Goal: Task Accomplishment & Management: Manage account settings

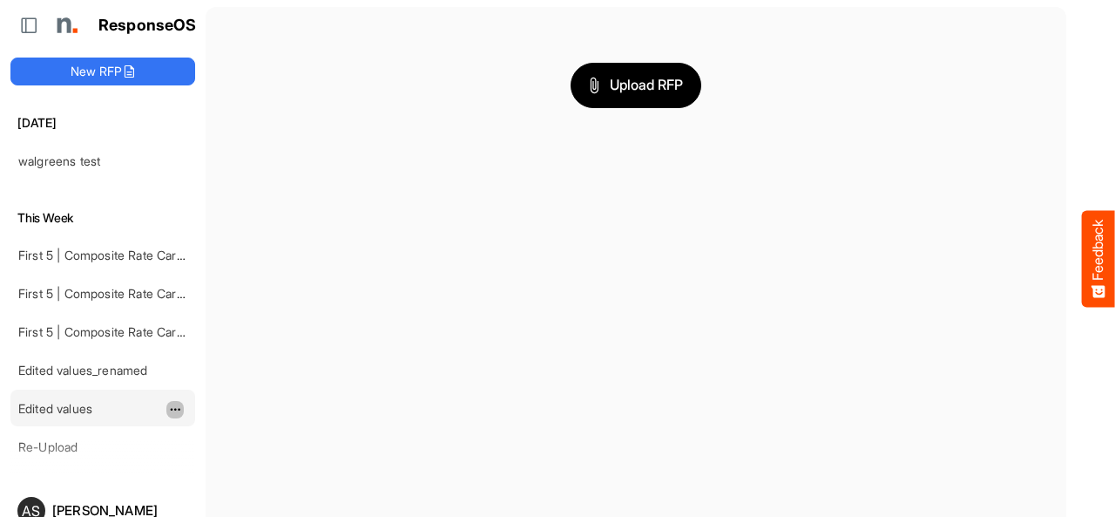
click at [173, 407] on span "dropdownbutton" at bounding box center [173, 409] width 9 height 12
click at [207, 452] on li "Delete" at bounding box center [218, 457] width 105 height 26
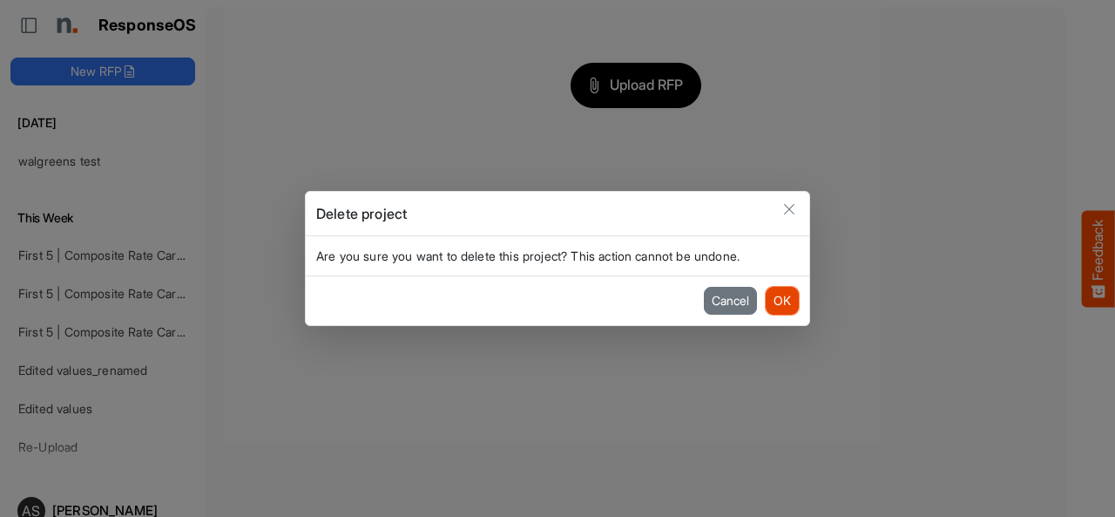
click at [786, 301] on button "OK" at bounding box center [782, 301] width 33 height 28
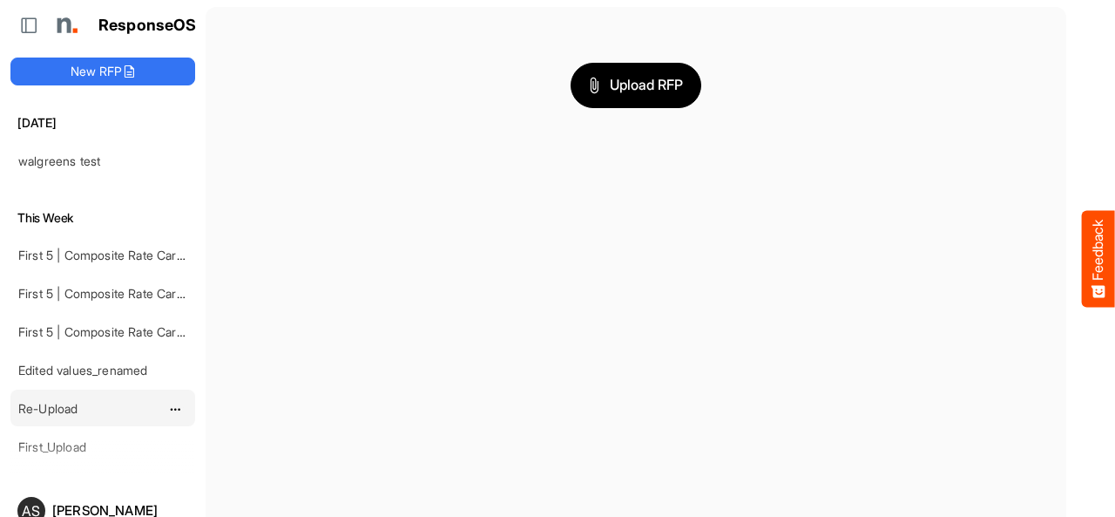
click at [86, 402] on div "Re-Upload" at bounding box center [88, 407] width 155 height 35
click at [629, 99] on button "Upload RFP" at bounding box center [636, 85] width 131 height 45
click at [181, 259] on button "dropdownbutton" at bounding box center [174, 255] width 17 height 17
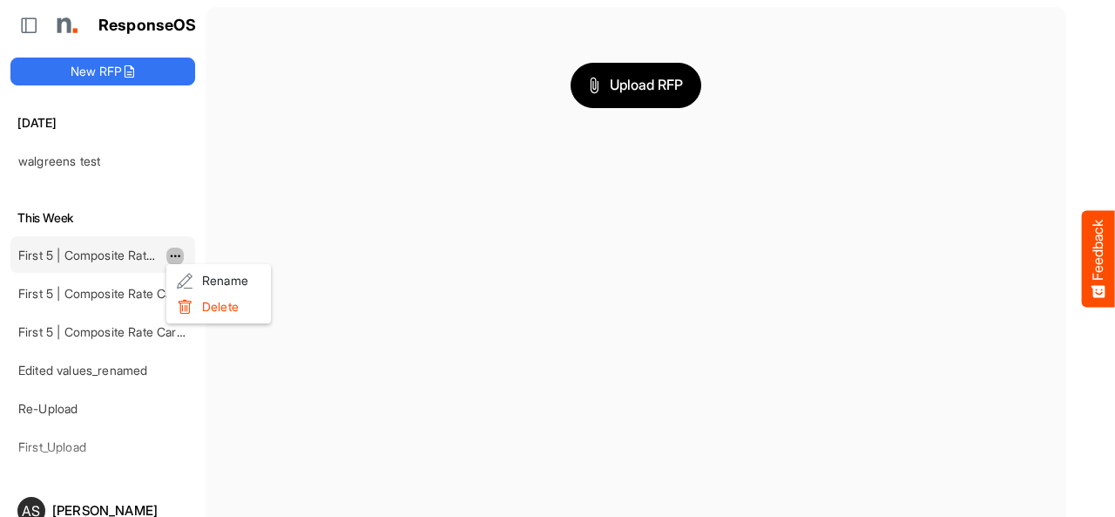
click at [127, 261] on div "First 5 | Composite Rate Card [DATE]" at bounding box center [88, 254] width 155 height 35
click at [124, 255] on link "First 5 | Composite Rate Card [DATE]" at bounding box center [121, 254] width 207 height 15
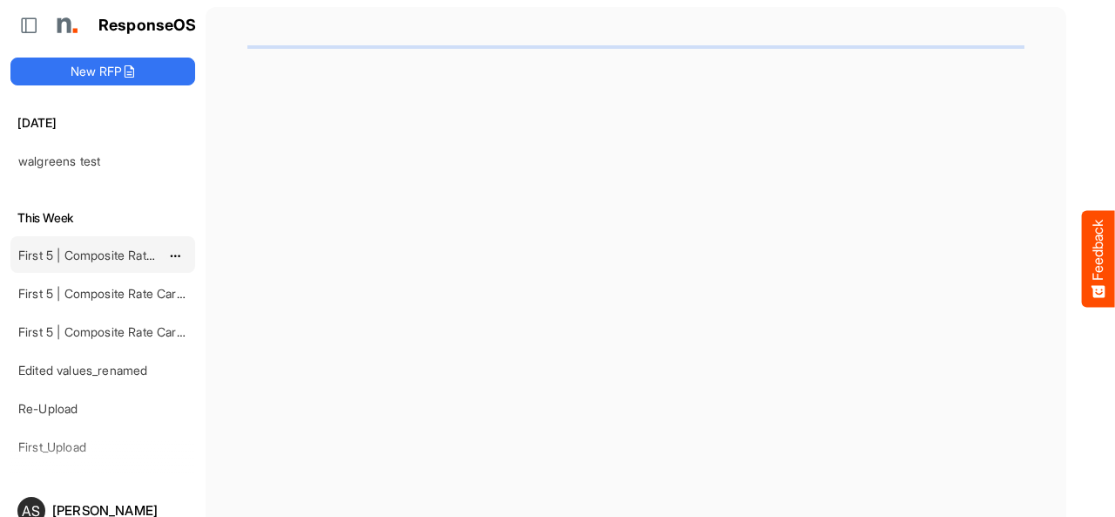
click at [124, 255] on link "First 5 | Composite Rate Card [DATE]" at bounding box center [121, 254] width 207 height 15
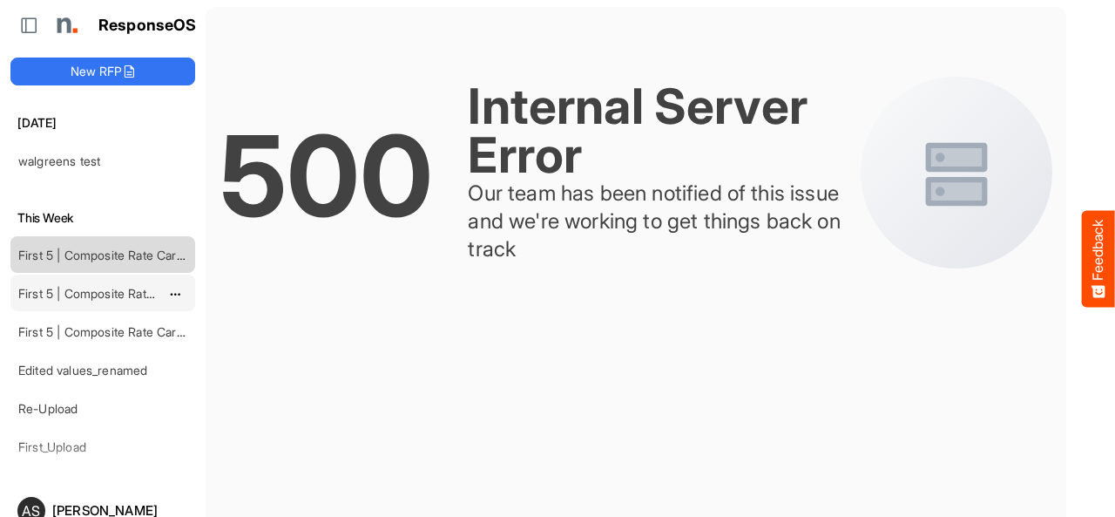
click at [68, 291] on link "First 5 | Composite Rate Card [DATE]" at bounding box center [121, 293] width 207 height 15
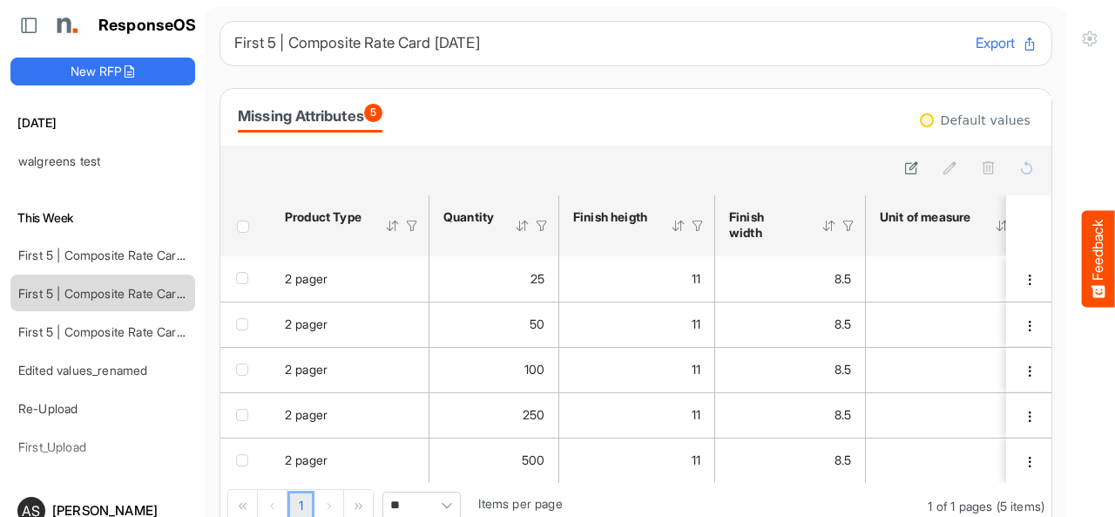
click at [976, 43] on button "Export" at bounding box center [1007, 43] width 62 height 23
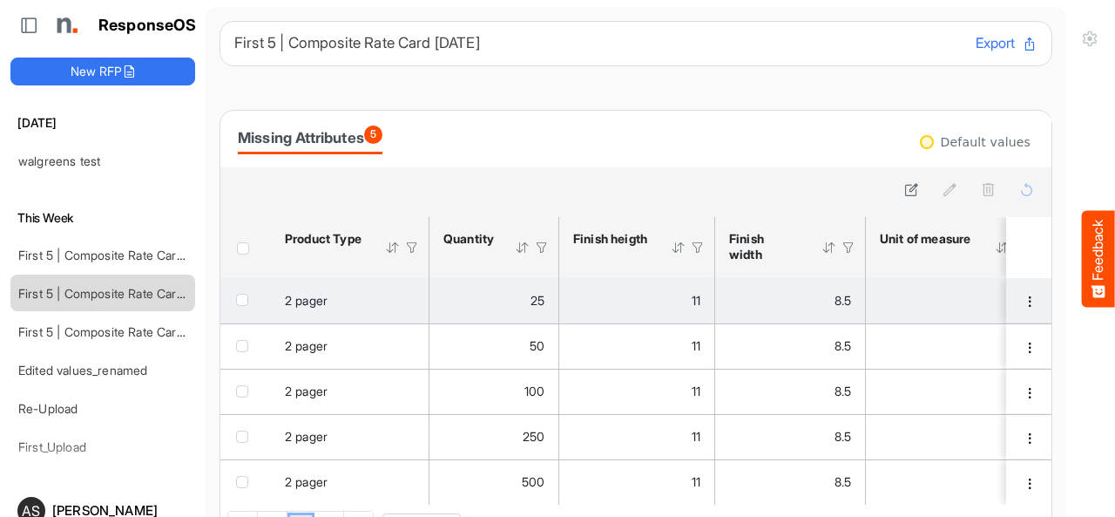
click at [247, 298] on span "checkbox" at bounding box center [242, 300] width 12 height 12
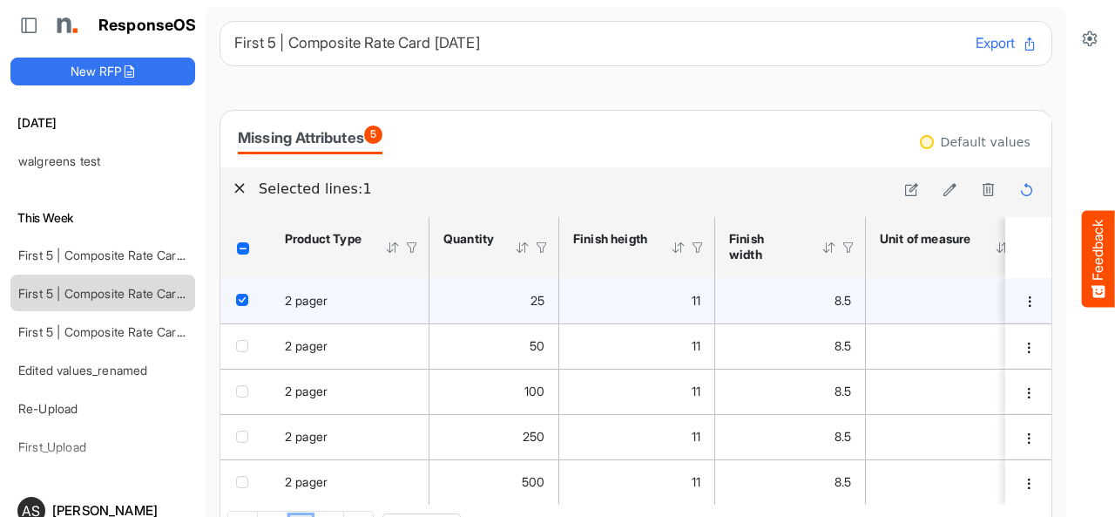
click at [247, 305] on div "checkbox" at bounding box center [245, 299] width 19 height 17
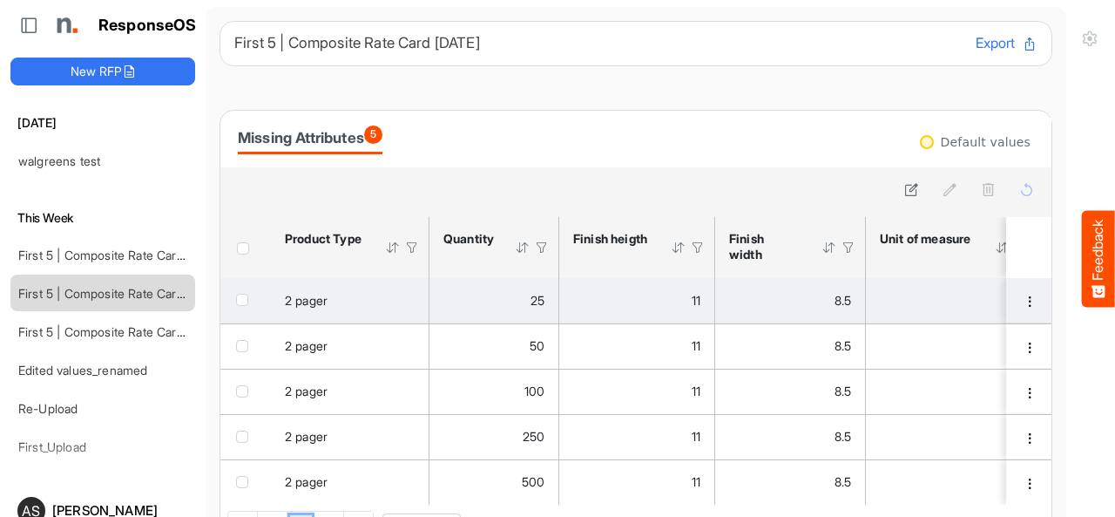
click at [247, 305] on div "checkbox" at bounding box center [245, 299] width 19 height 17
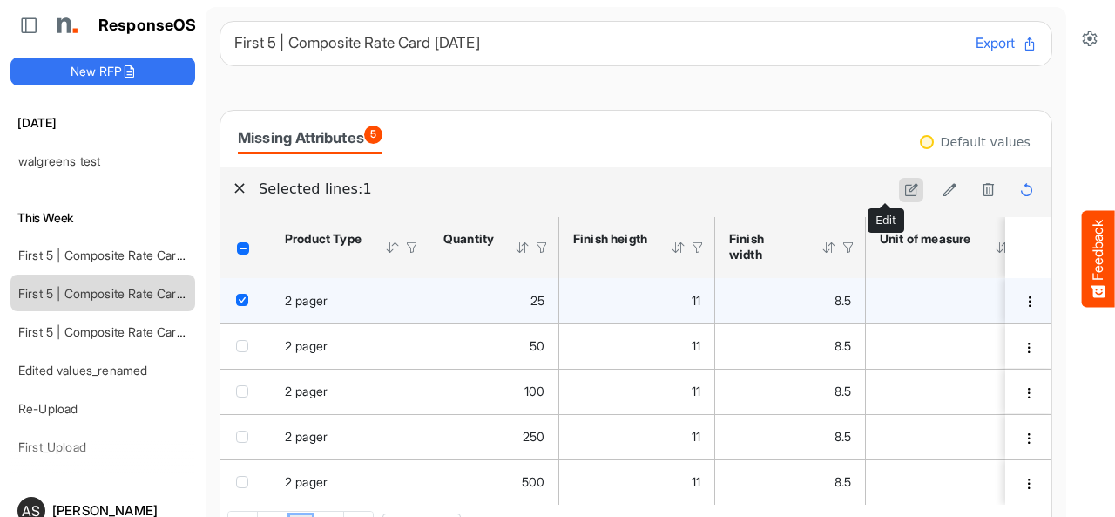
click at [904, 189] on icon at bounding box center [911, 189] width 15 height 15
click at [922, 187] on button "Save" at bounding box center [941, 189] width 43 height 23
click at [943, 193] on icon at bounding box center [950, 189] width 15 height 15
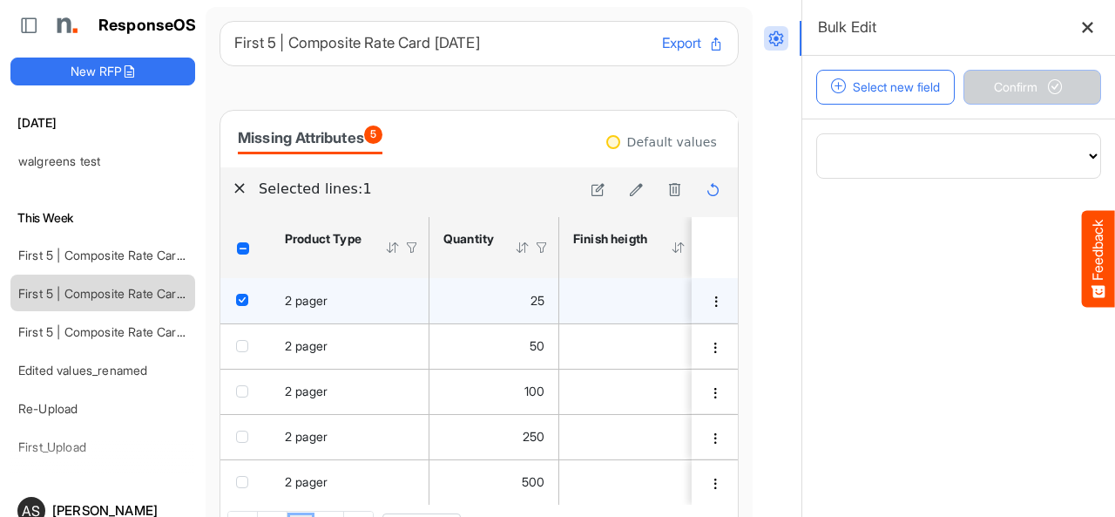
click at [925, 152] on div "**********" at bounding box center [934, 292] width 362 height 585
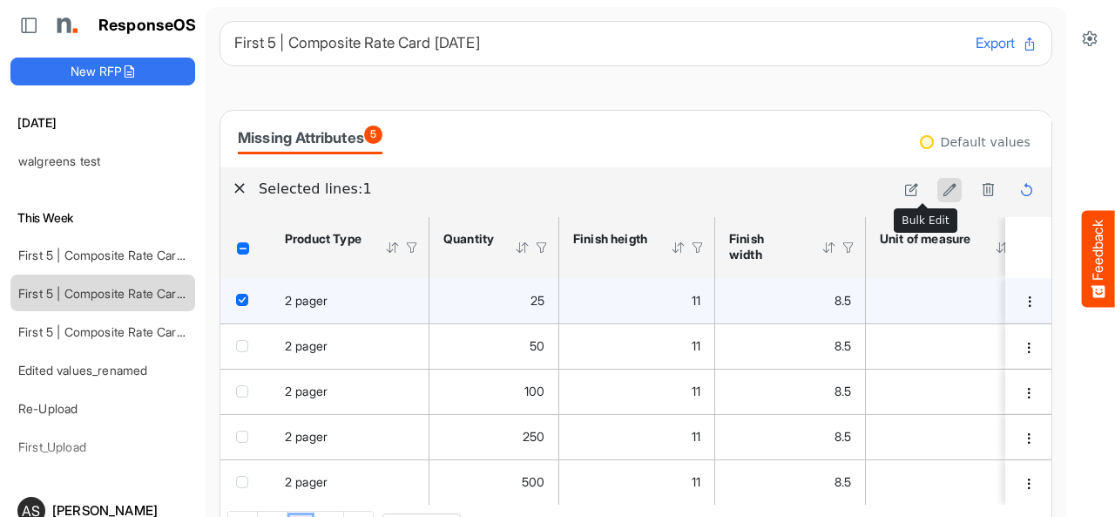
click at [943, 189] on icon at bounding box center [950, 189] width 15 height 15
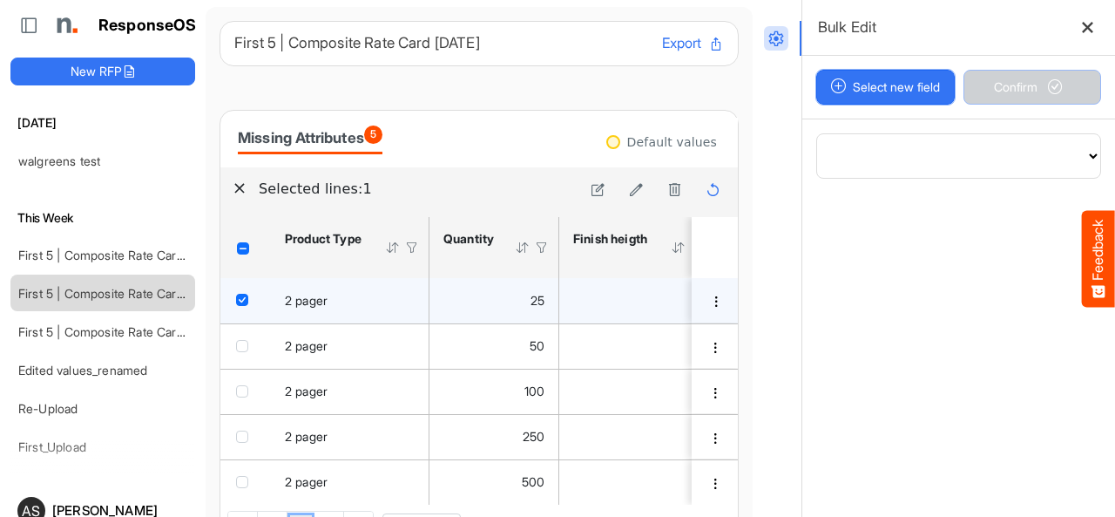
click at [890, 93] on button "Select new field" at bounding box center [885, 87] width 139 height 35
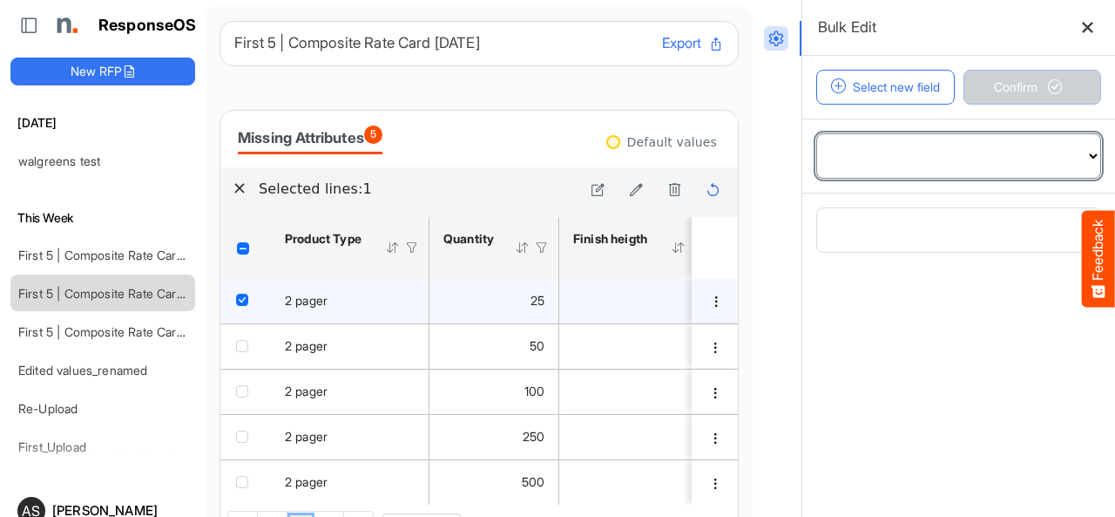
click at [1060, 150] on select "**********" at bounding box center [958, 156] width 283 height 44
select select "**********"
click at [817, 134] on select "**********" at bounding box center [958, 156] width 283 height 44
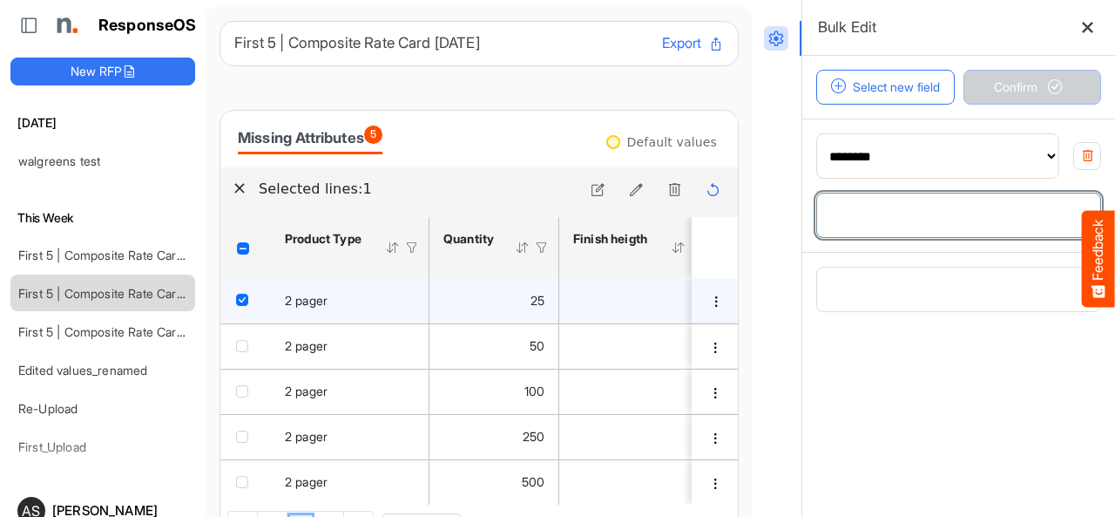
click at [873, 220] on input "number" at bounding box center [958, 215] width 283 height 44
type input "*"
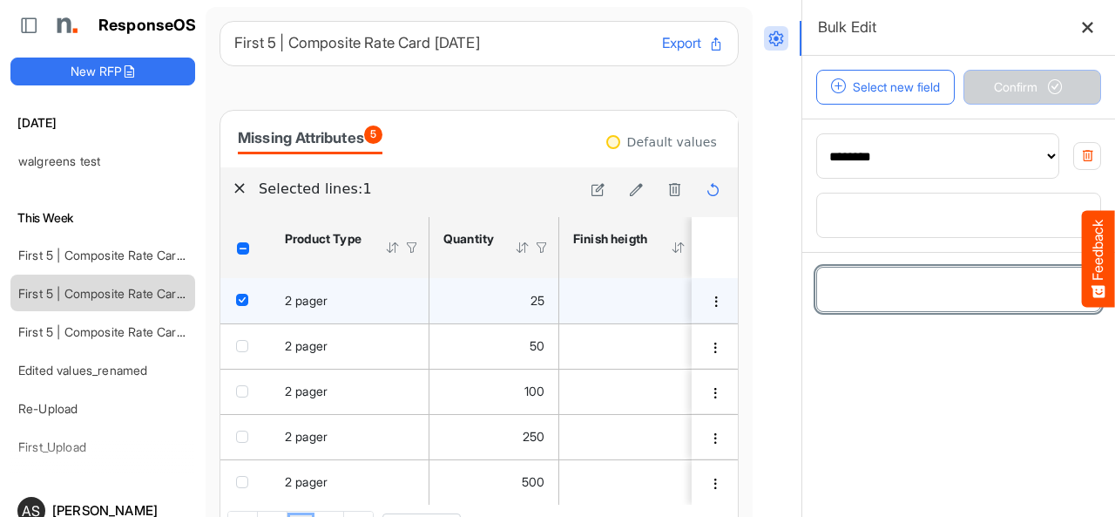
click at [921, 295] on select "**********" at bounding box center [958, 289] width 283 height 44
select select "**********"
click at [817, 267] on select "**********" at bounding box center [958, 289] width 283 height 44
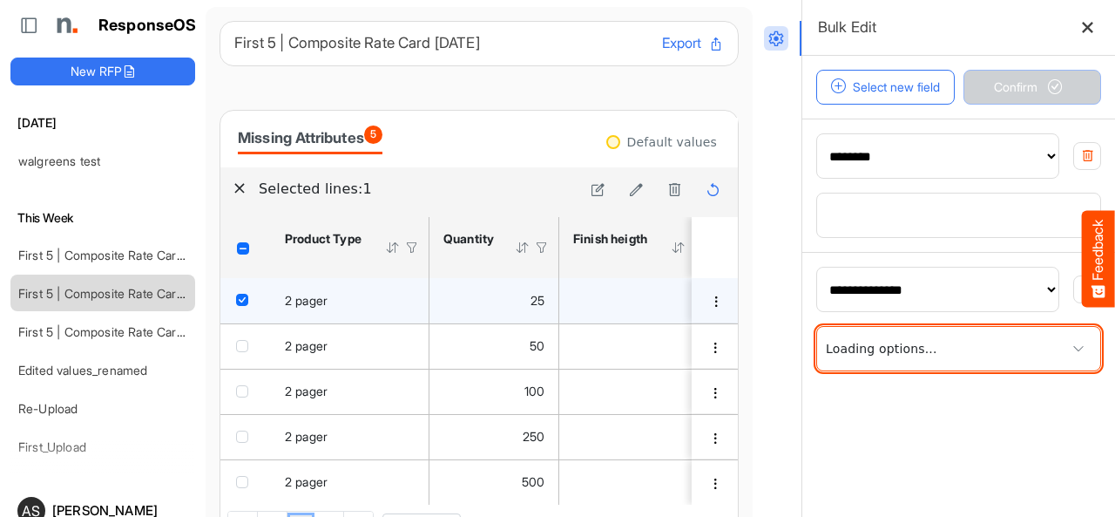
click at [1066, 346] on span at bounding box center [1079, 348] width 26 height 26
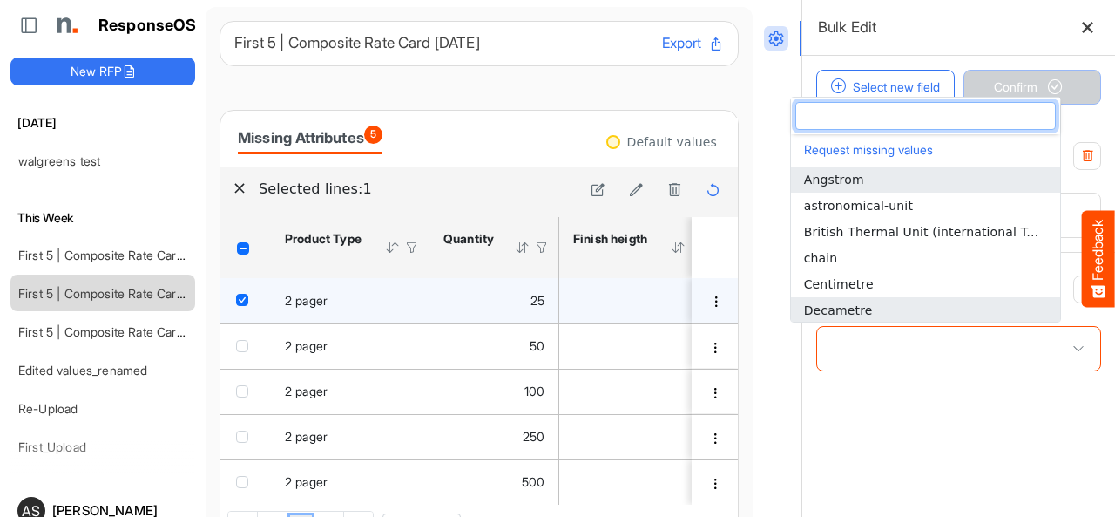
click at [849, 306] on span "Decametre" at bounding box center [838, 310] width 69 height 14
type input "*********"
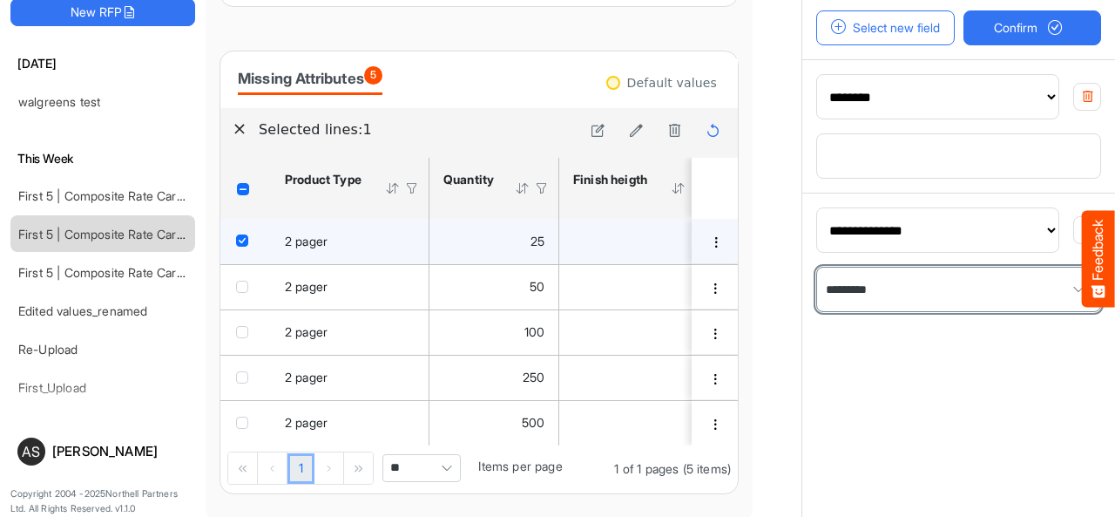
scroll to position [68, 0]
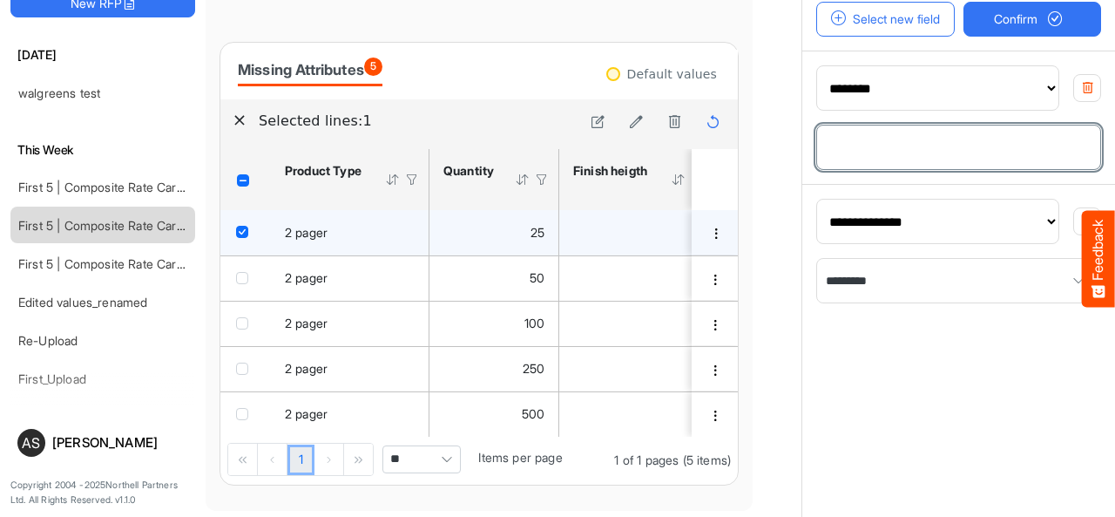
click at [836, 148] on input "*" at bounding box center [958, 147] width 283 height 44
type input "***"
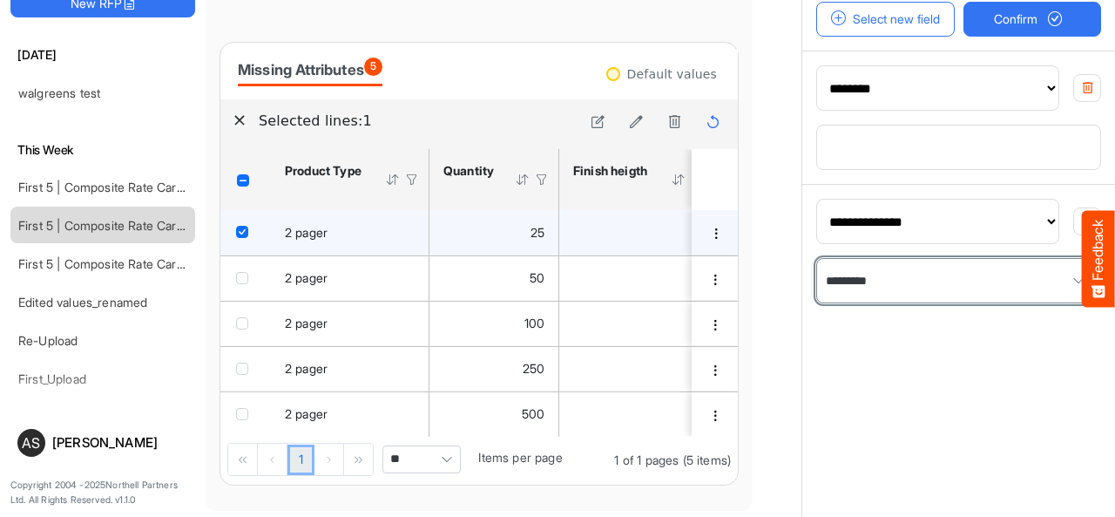
click at [1066, 278] on span at bounding box center [1079, 280] width 26 height 26
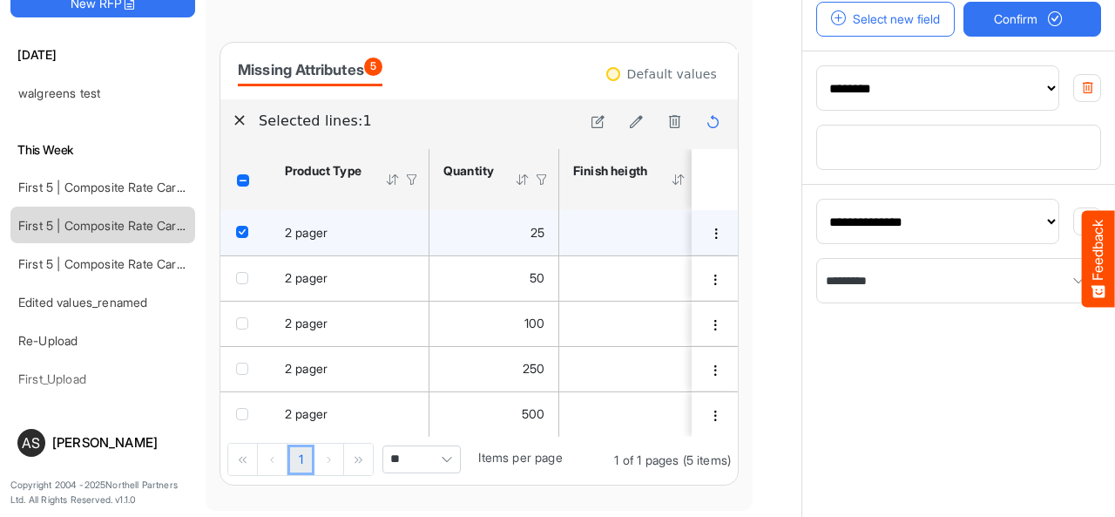
scroll to position [1, 0]
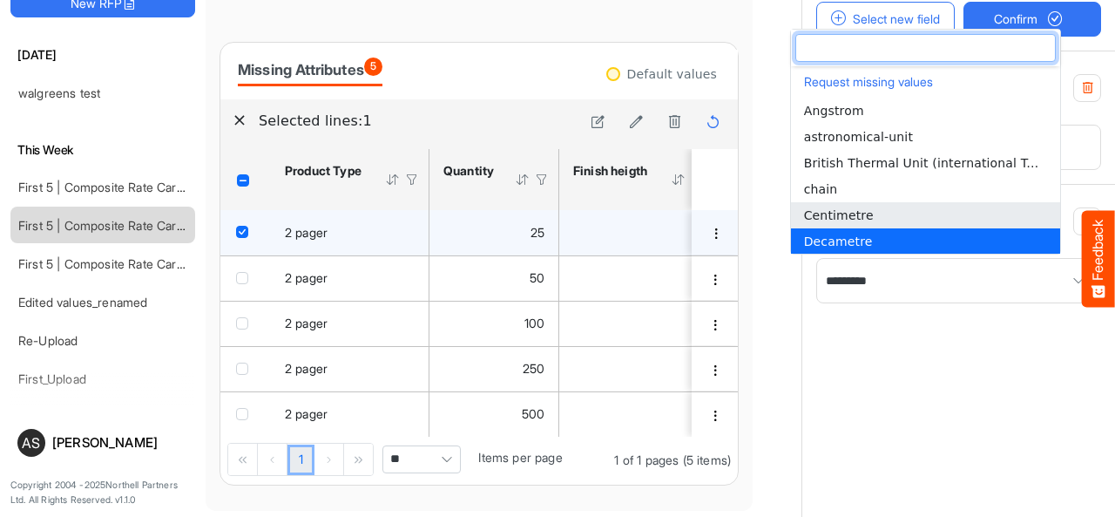
click at [871, 209] on li "Centimetre" at bounding box center [925, 215] width 269 height 26
type input "**********"
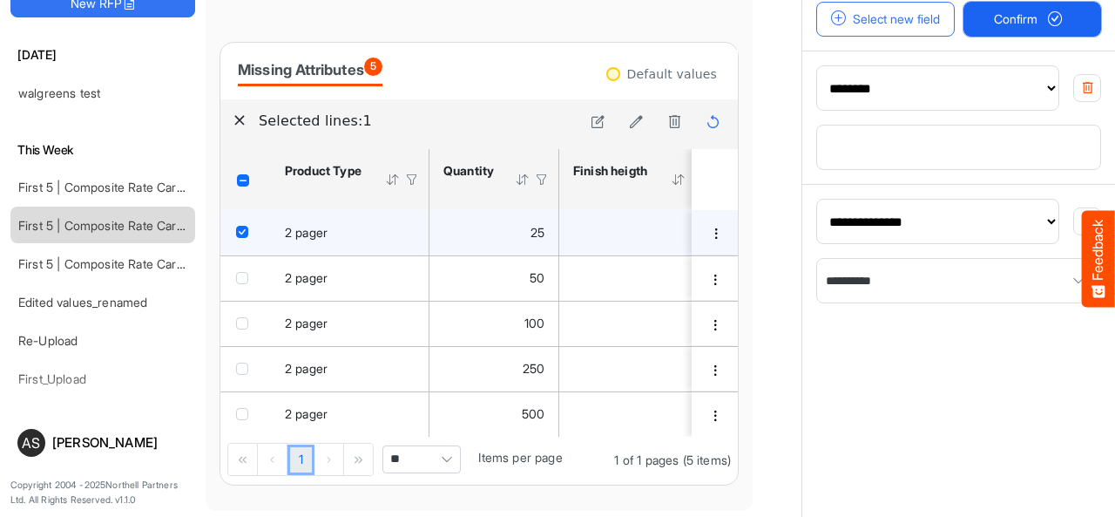
click at [1013, 24] on span "Confirm" at bounding box center [1032, 19] width 77 height 19
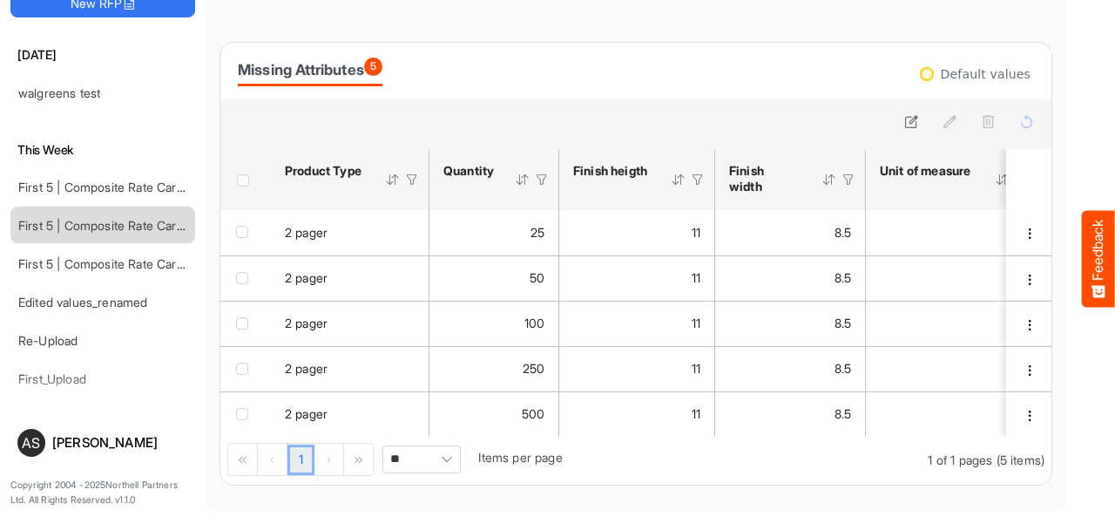
click at [415, 177] on div at bounding box center [412, 180] width 16 height 16
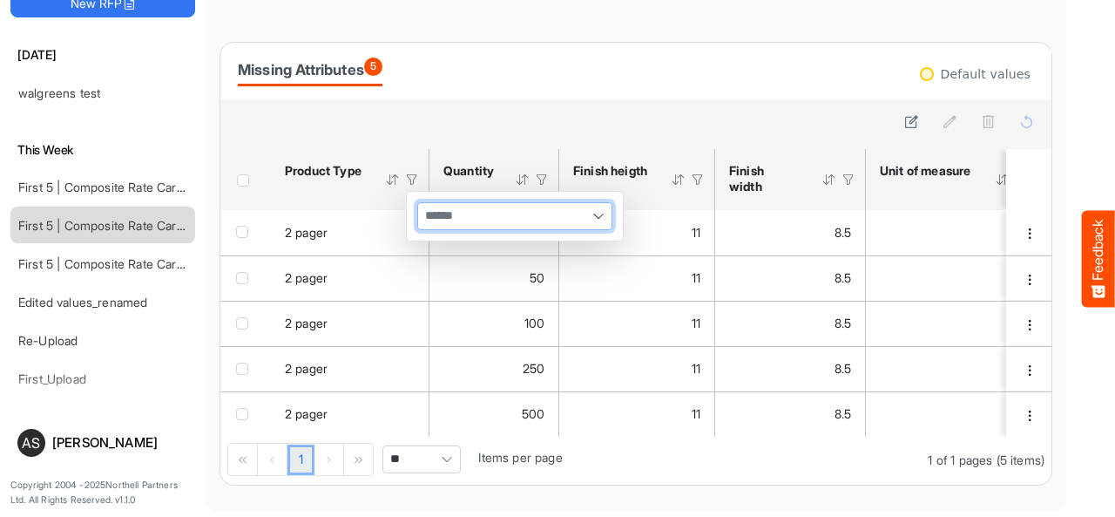
click at [486, 226] on div at bounding box center [514, 216] width 193 height 26
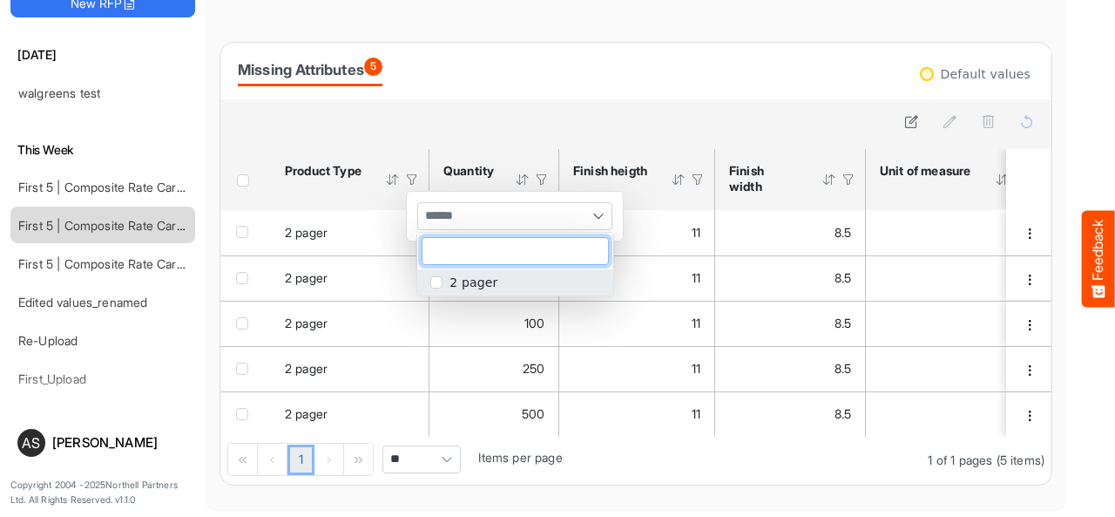
click at [439, 280] on span "popup" at bounding box center [436, 282] width 12 height 12
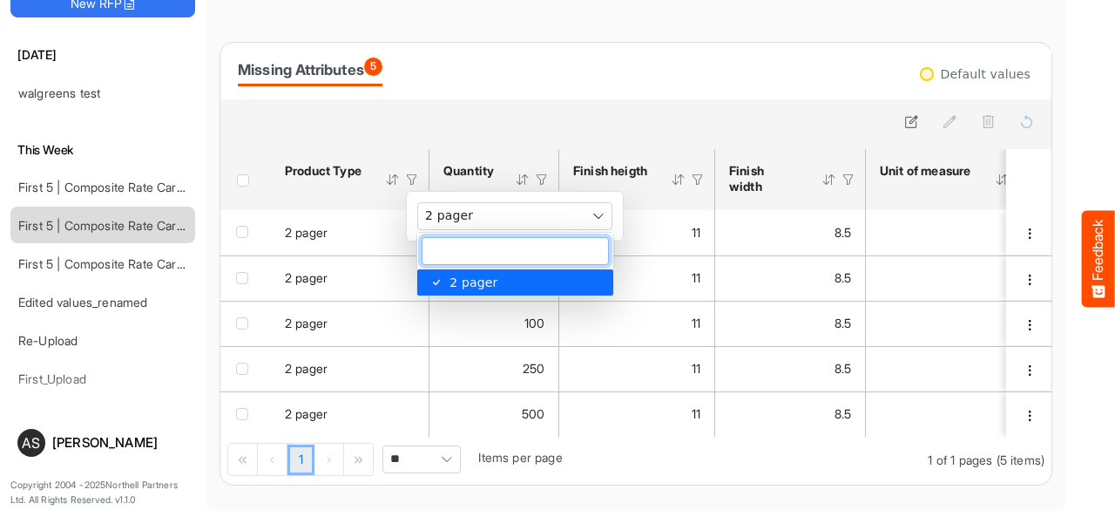
click at [635, 165] on div "Finish heigth" at bounding box center [610, 171] width 75 height 16
click at [645, 173] on div "Finish heigth" at bounding box center [610, 171] width 75 height 16
click at [700, 180] on div at bounding box center [698, 180] width 16 height 16
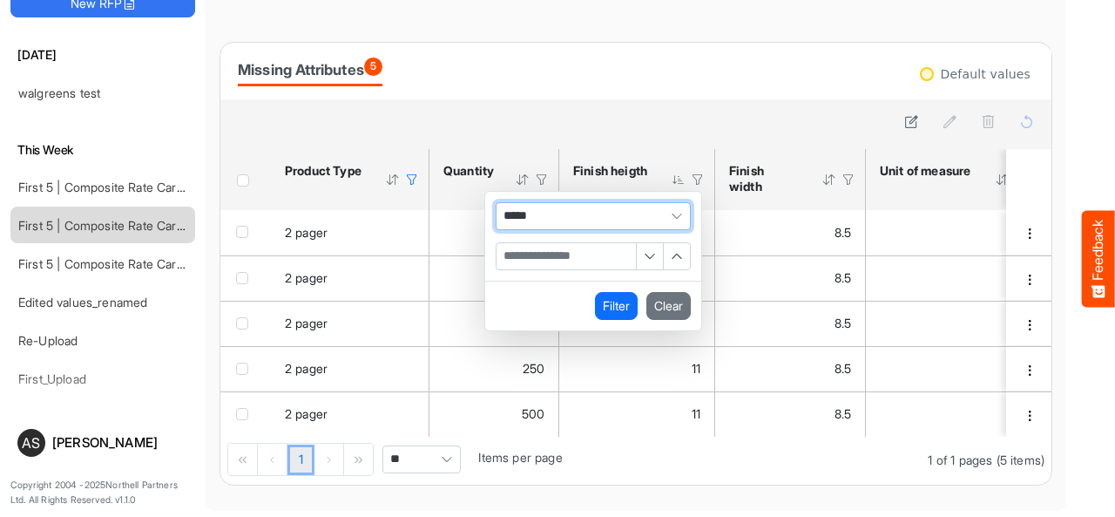
click at [592, 243] on input "Filter Value" at bounding box center [566, 256] width 139 height 26
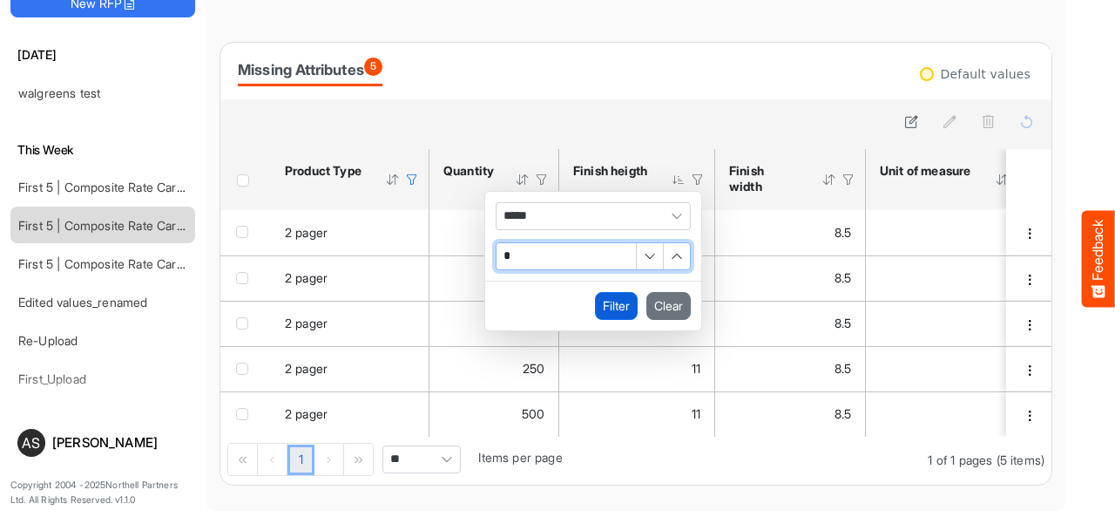
type input "*"
click at [615, 292] on button "Filter" at bounding box center [616, 306] width 43 height 28
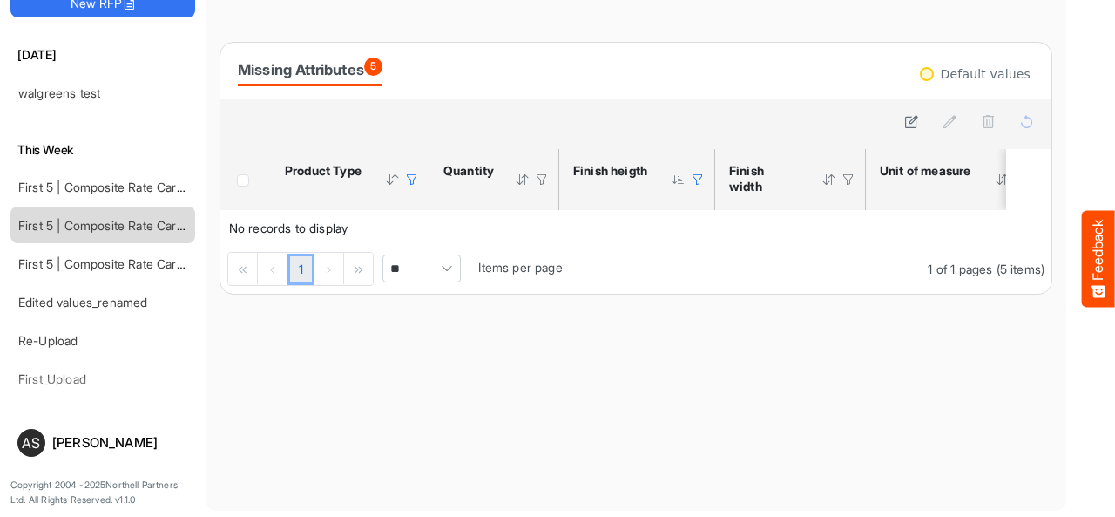
click at [410, 179] on div at bounding box center [412, 180] width 16 height 16
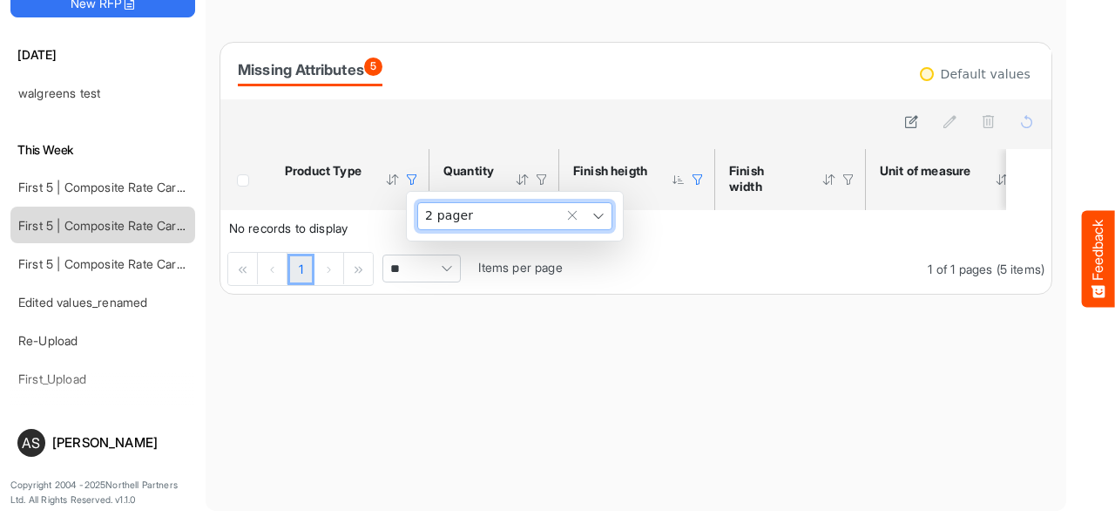
click at [594, 223] on span at bounding box center [598, 216] width 26 height 26
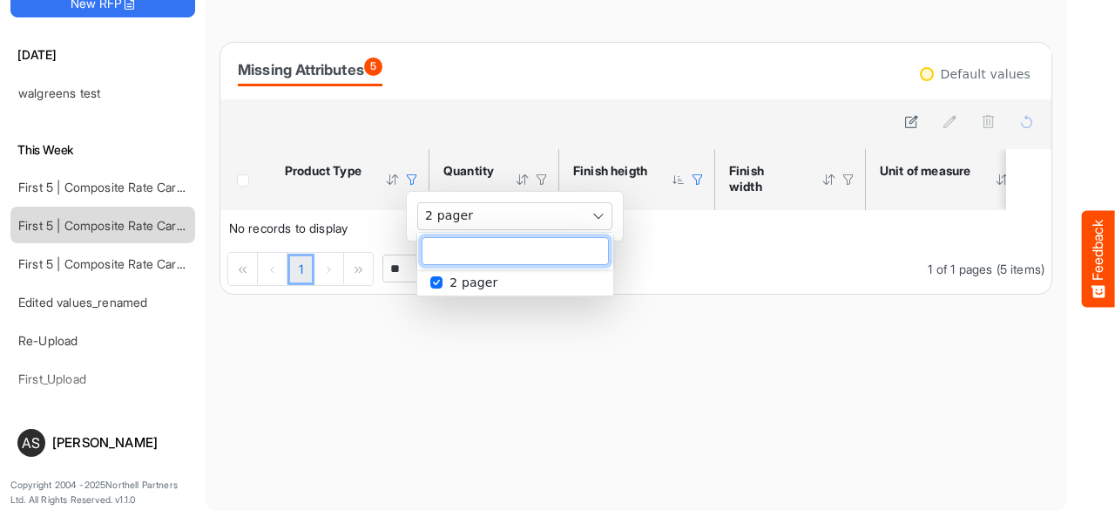
click at [403, 182] on div "Product Type" at bounding box center [350, 179] width 130 height 33
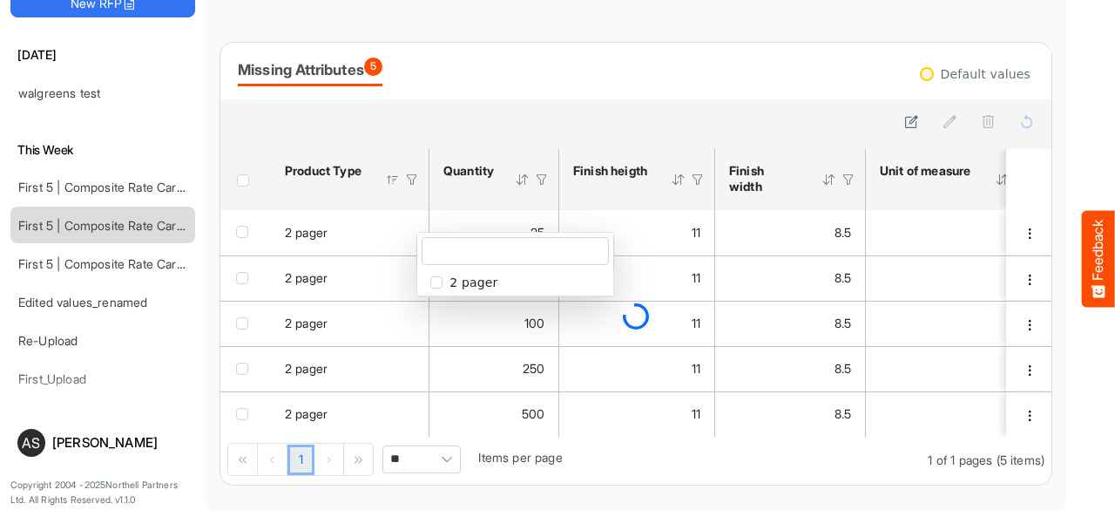
click at [403, 182] on div "Product Type" at bounding box center [350, 179] width 130 height 33
click at [537, 50] on div "Missing Attributes 5" at bounding box center [635, 71] width 831 height 57
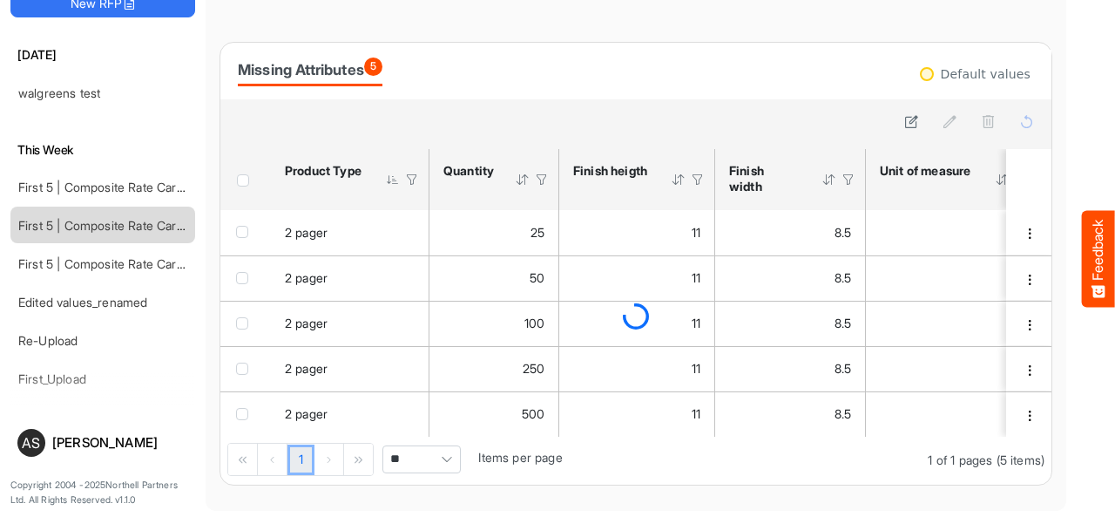
click at [413, 180] on div at bounding box center [412, 180] width 16 height 16
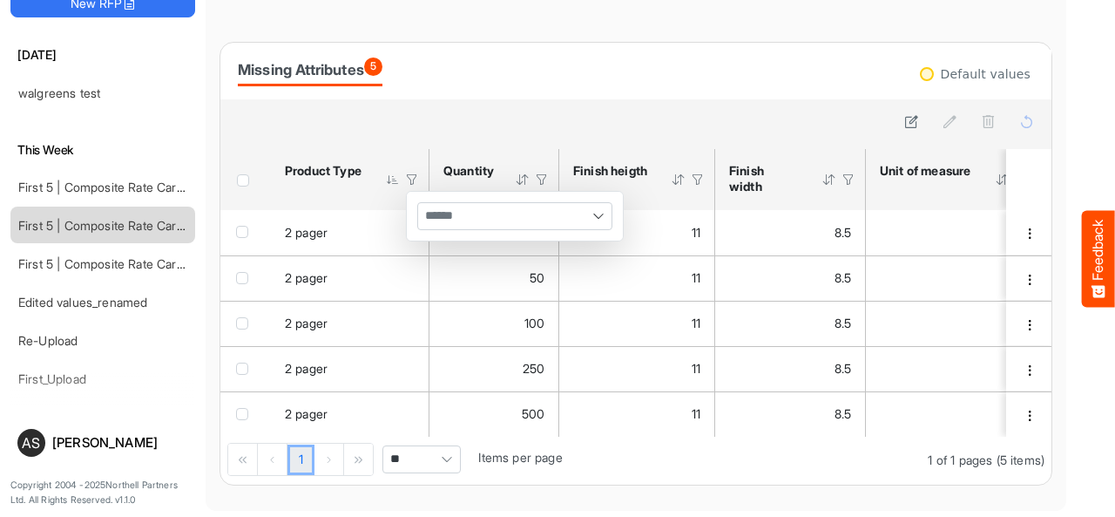
click at [413, 180] on div at bounding box center [412, 180] width 16 height 16
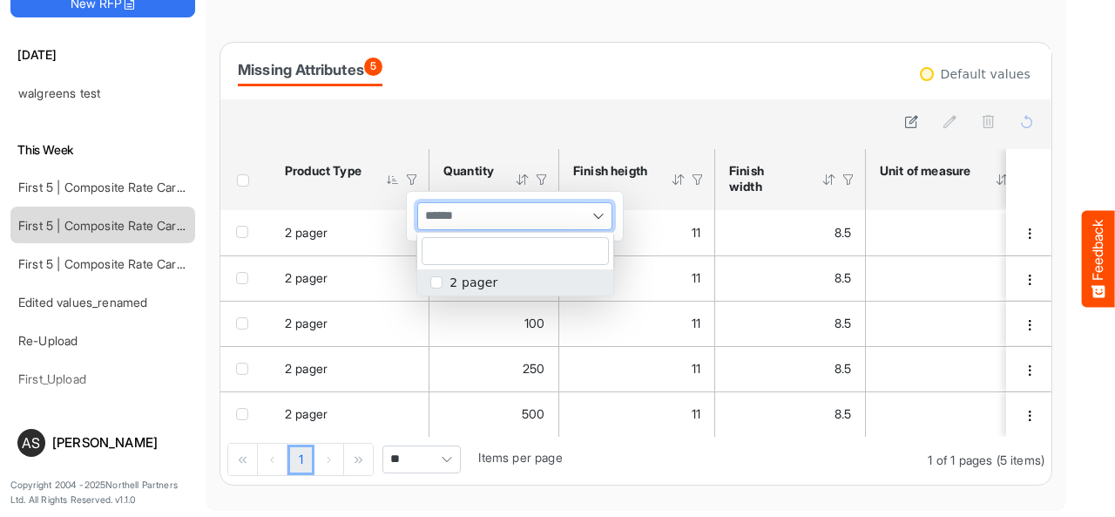
click at [538, 219] on div at bounding box center [514, 216] width 193 height 26
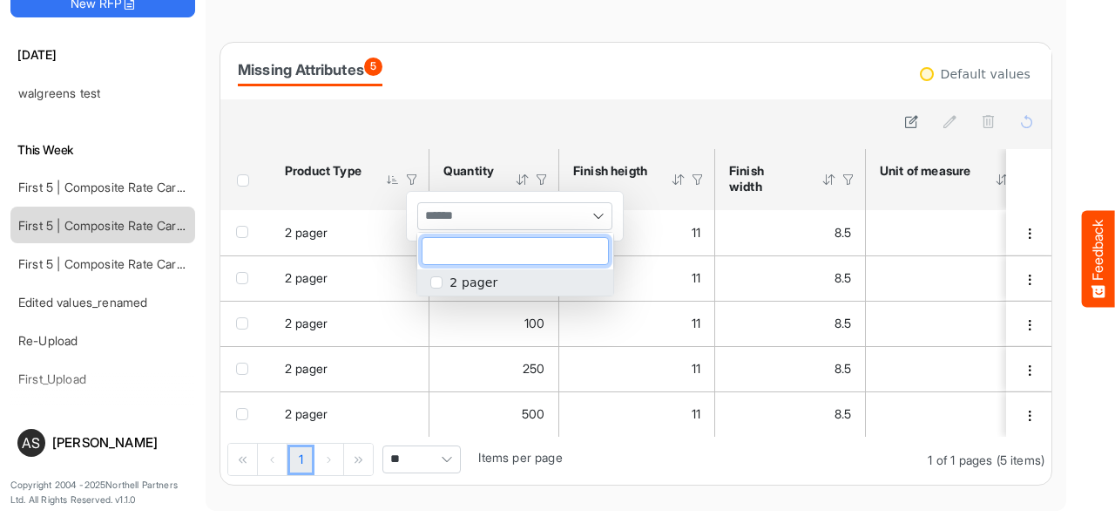
click at [439, 279] on span "popup" at bounding box center [436, 282] width 12 height 12
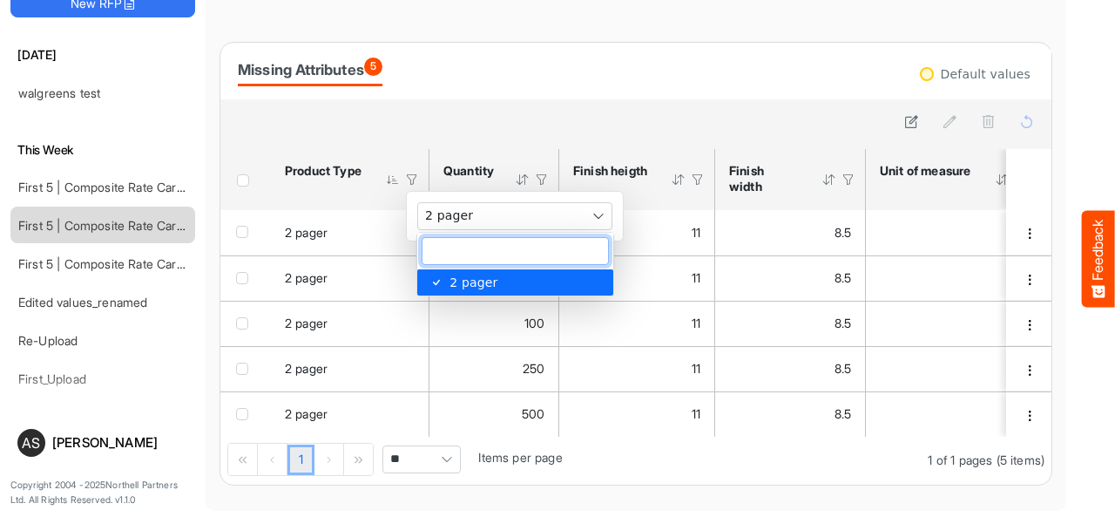
click at [566, 90] on div "Missing Attributes 5" at bounding box center [635, 71] width 831 height 57
click at [538, 179] on div at bounding box center [542, 180] width 16 height 16
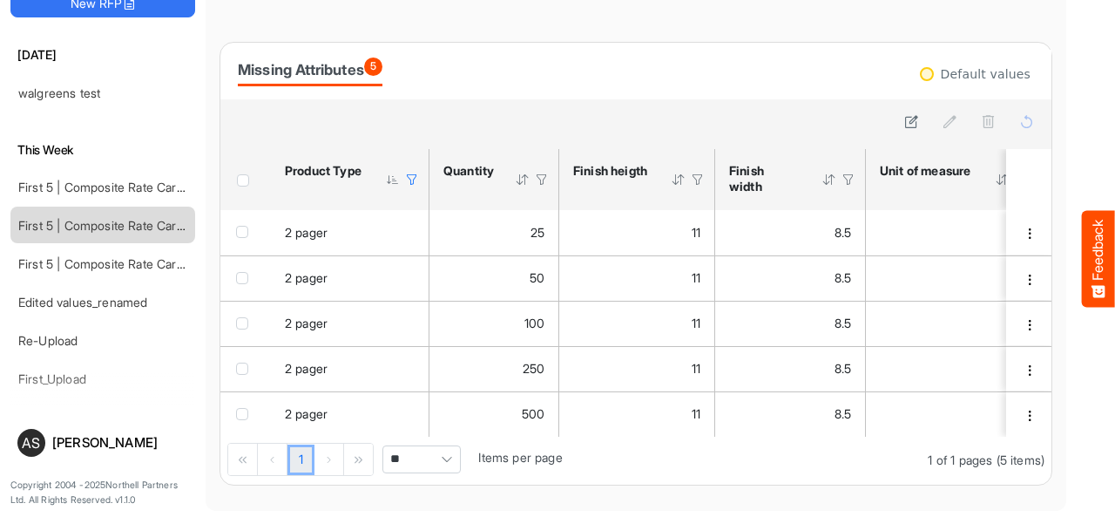
click at [544, 175] on div at bounding box center [542, 180] width 16 height 16
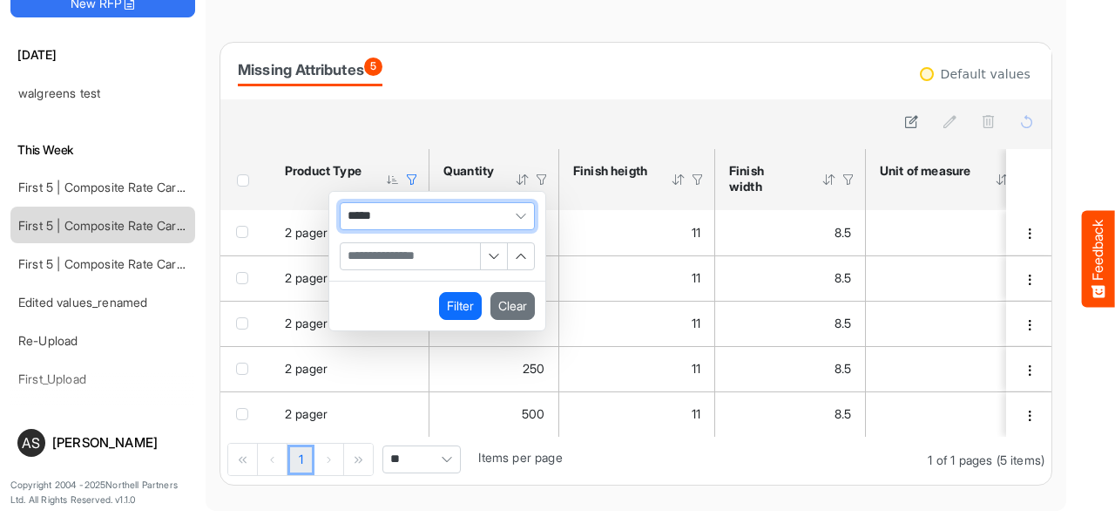
click at [418, 248] on input "Filter Value" at bounding box center [410, 256] width 139 height 26
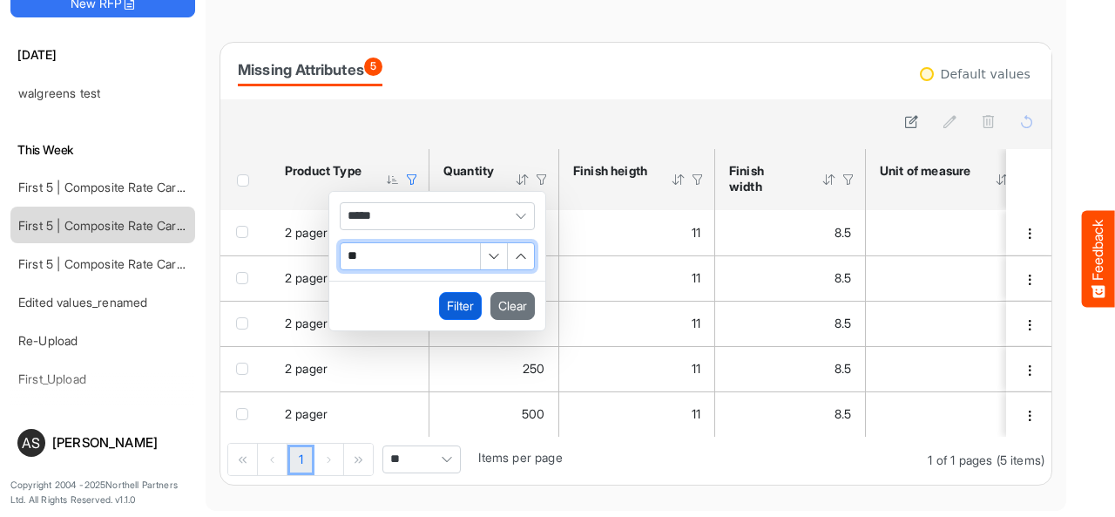
type input "**"
click at [457, 311] on button "Filter" at bounding box center [460, 306] width 43 height 28
